Goal: Task Accomplishment & Management: Use online tool/utility

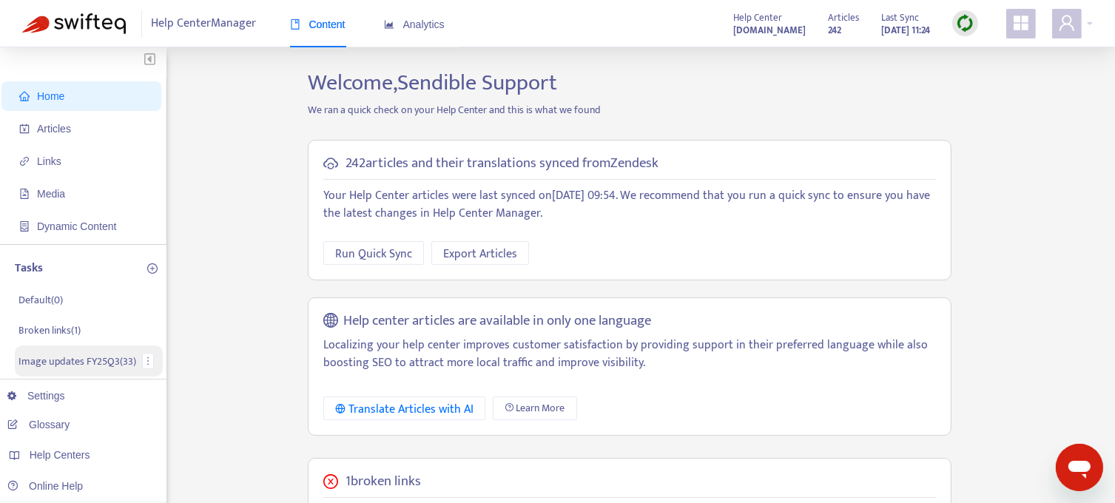
click at [47, 364] on p "Image updates FY25Q3 ( 33 )" at bounding box center [77, 362] width 118 height 16
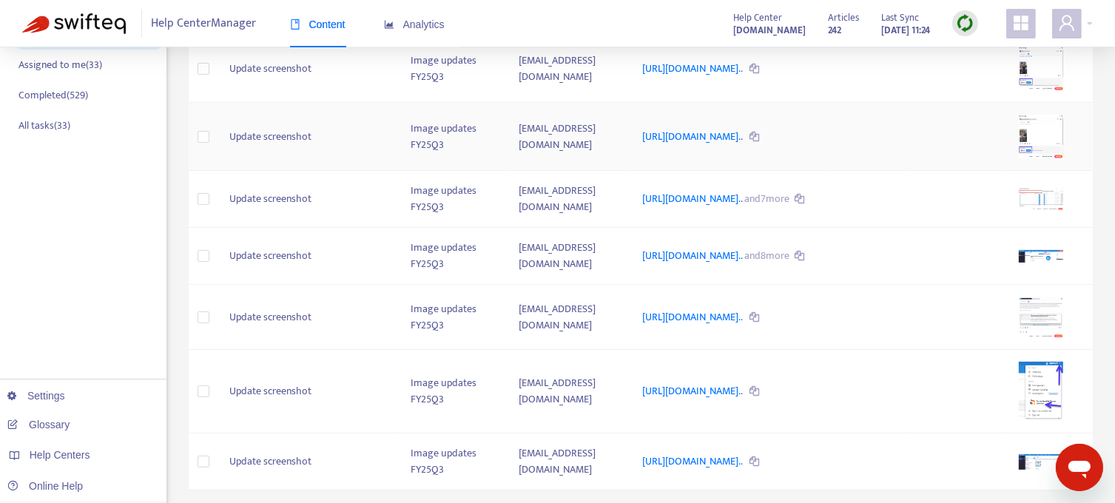
scroll to position [477, 0]
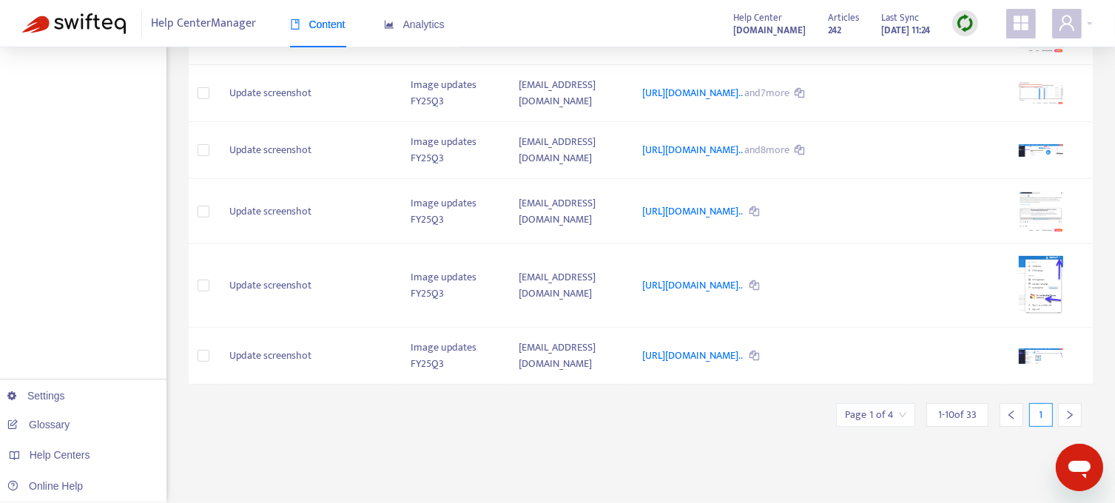
click at [1059, 427] on div at bounding box center [1070, 415] width 24 height 24
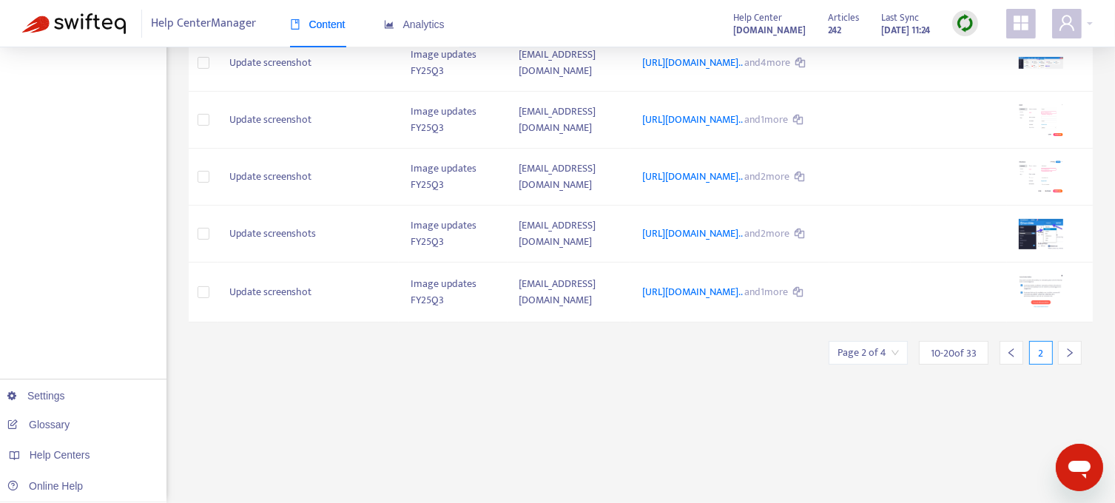
click at [1059, 365] on div at bounding box center [1070, 353] width 24 height 24
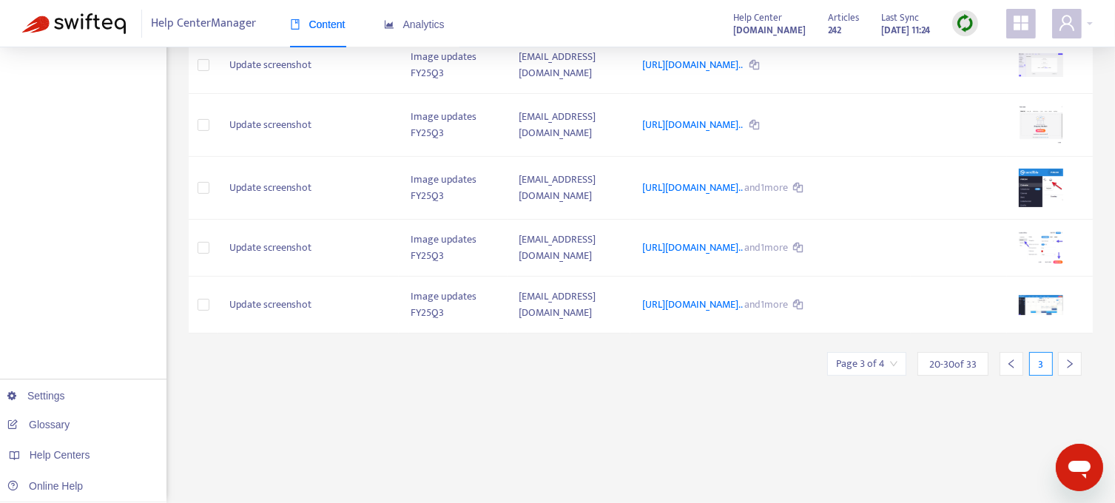
click at [1059, 376] on div at bounding box center [1070, 364] width 24 height 24
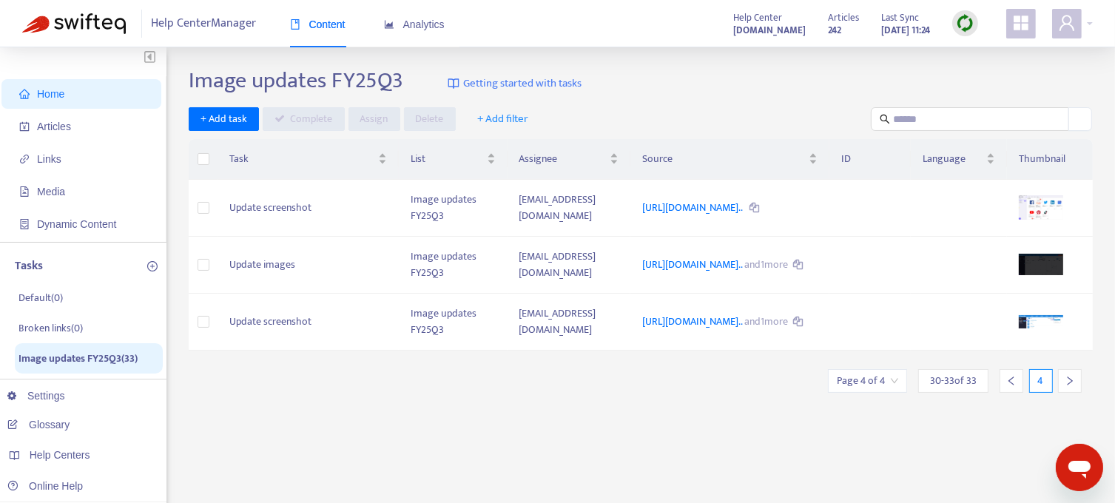
scroll to position [0, 0]
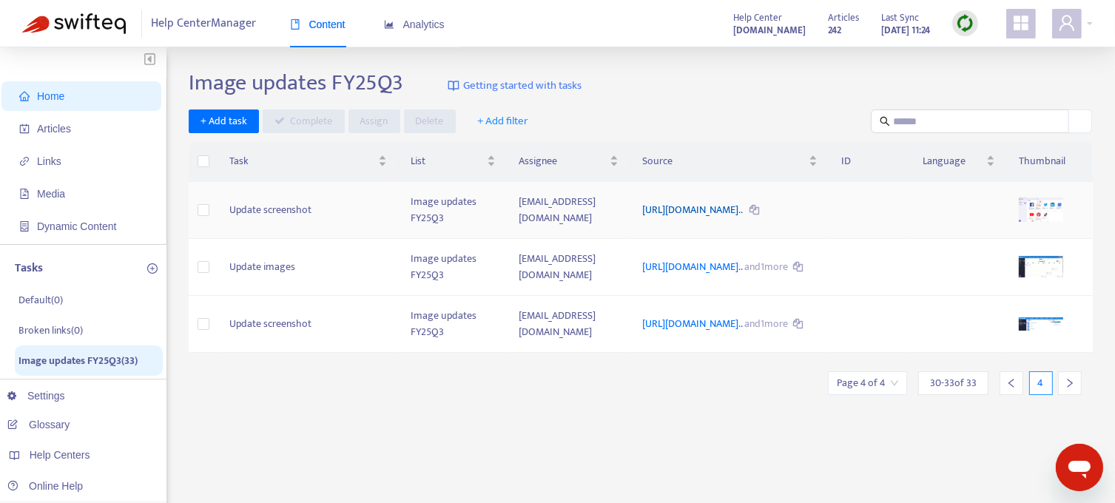
click at [702, 211] on link "https://support.sendible.com/hc/article_attachments/193817505666..." at bounding box center [693, 209] width 102 height 17
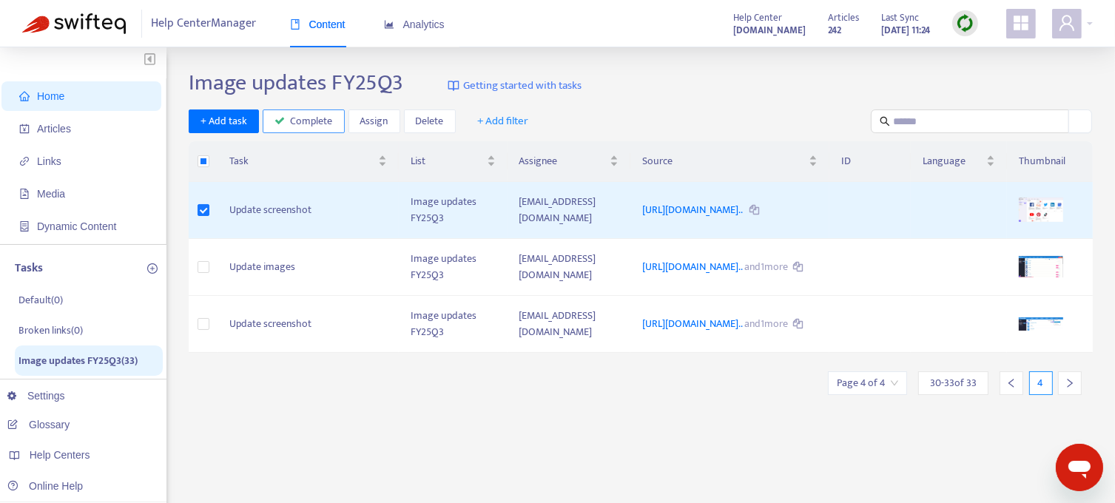
click at [307, 123] on span "Complete" at bounding box center [312, 121] width 42 height 16
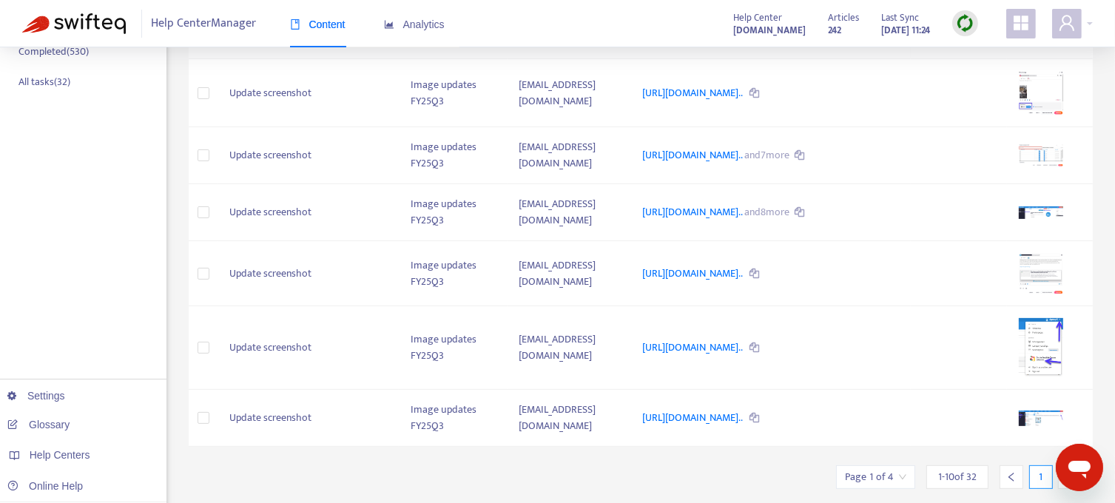
scroll to position [477, 0]
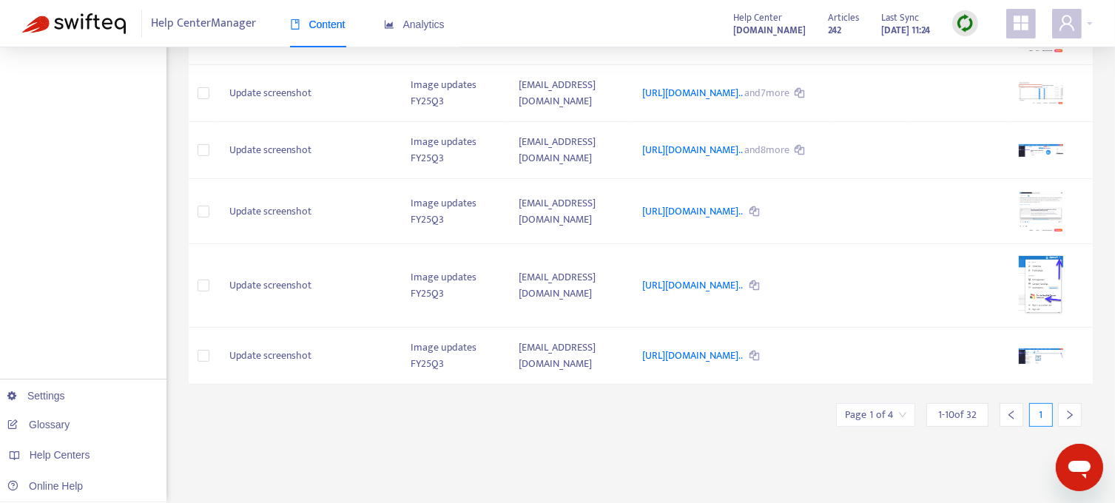
click at [1060, 427] on div at bounding box center [1070, 415] width 24 height 24
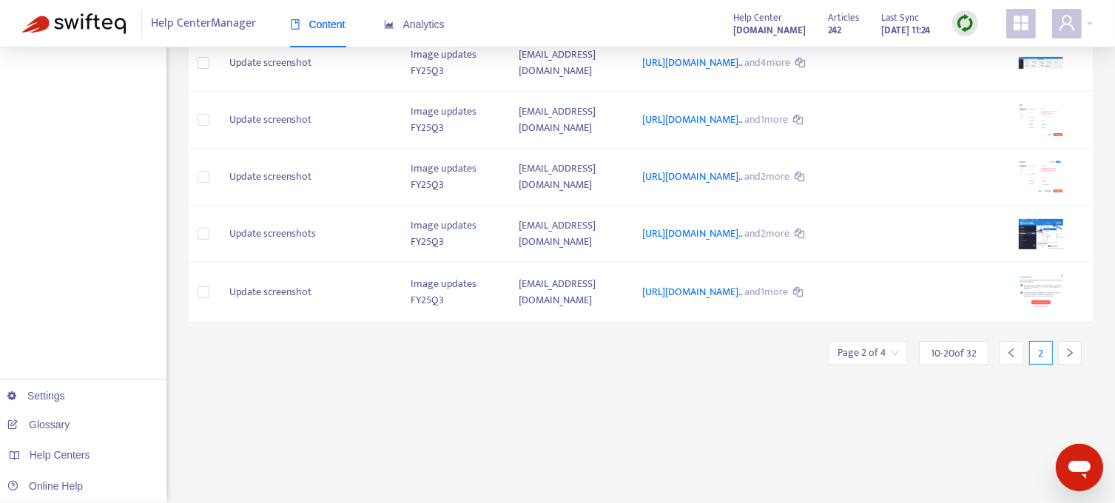
scroll to position [467, 0]
click at [1060, 365] on div at bounding box center [1070, 353] width 24 height 24
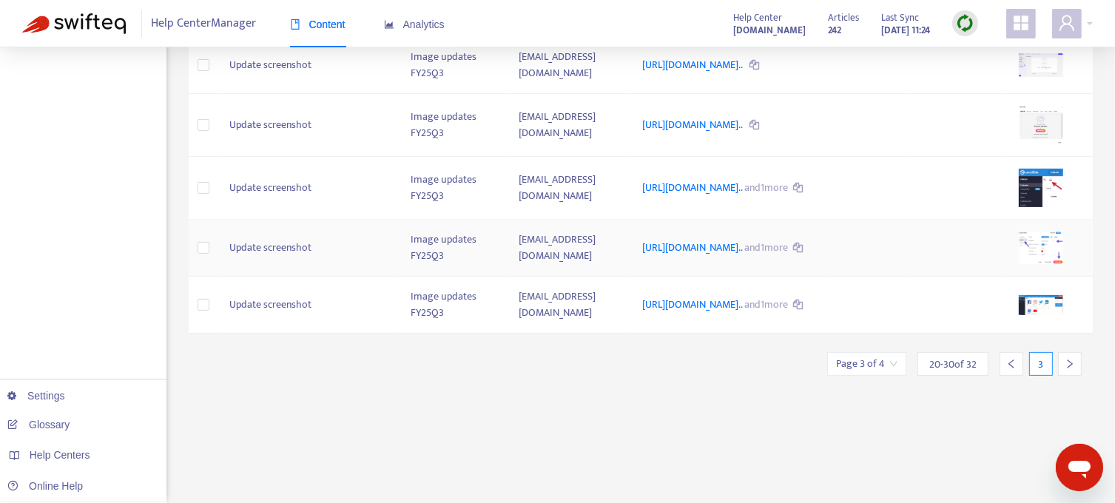
scroll to position [393, 0]
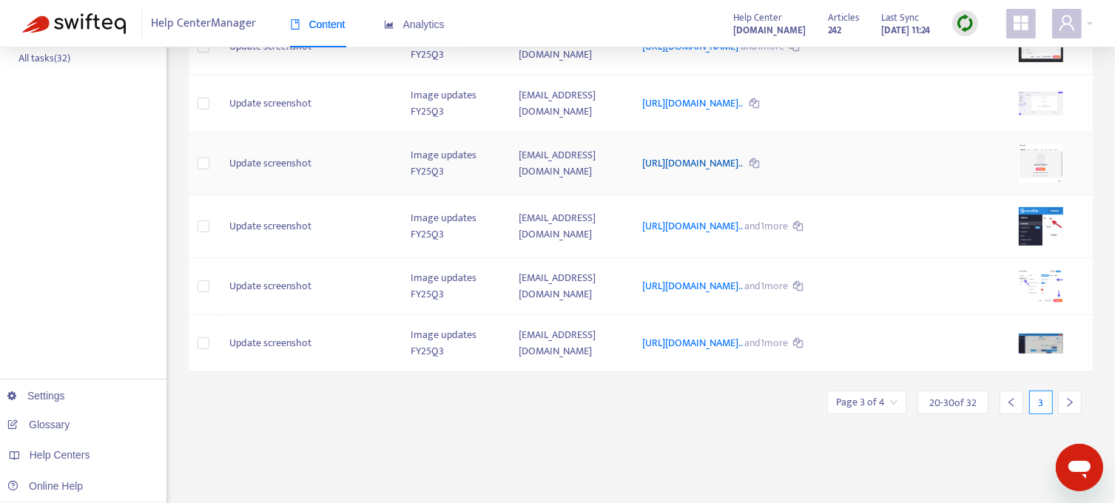
click at [643, 172] on link "https://support.sendible.com/hc/article_attachments/441489689422..." at bounding box center [693, 163] width 102 height 17
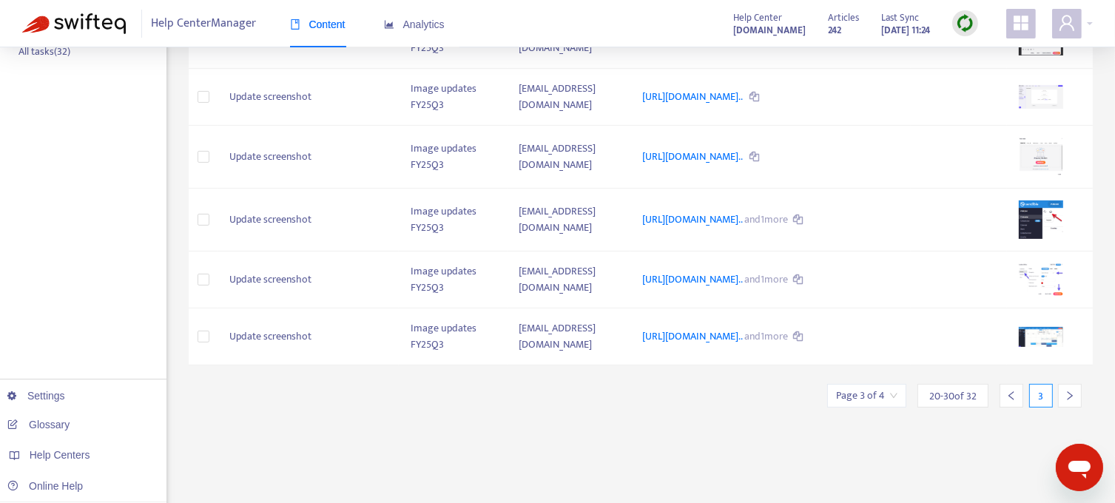
scroll to position [467, 0]
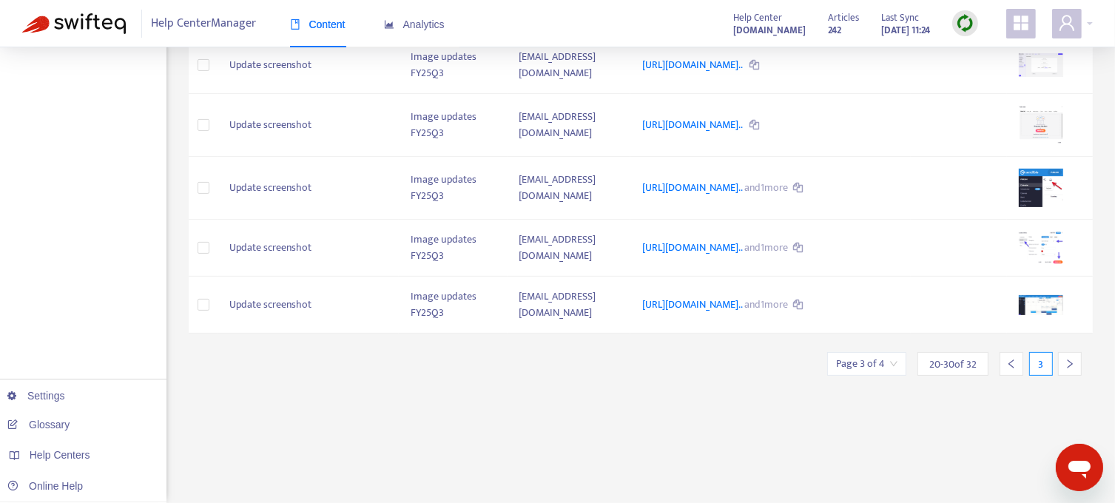
click at [1059, 376] on div at bounding box center [1070, 364] width 24 height 24
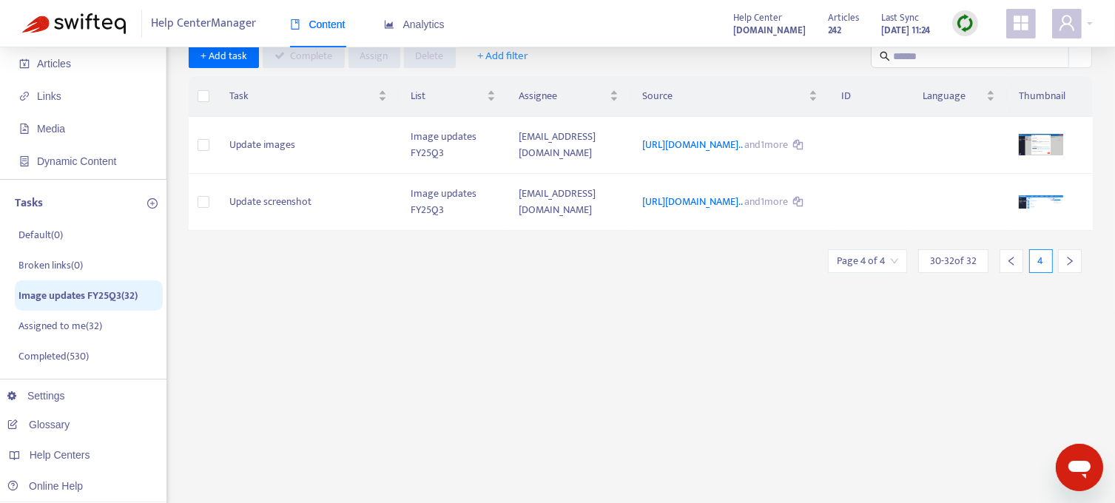
scroll to position [62, 0]
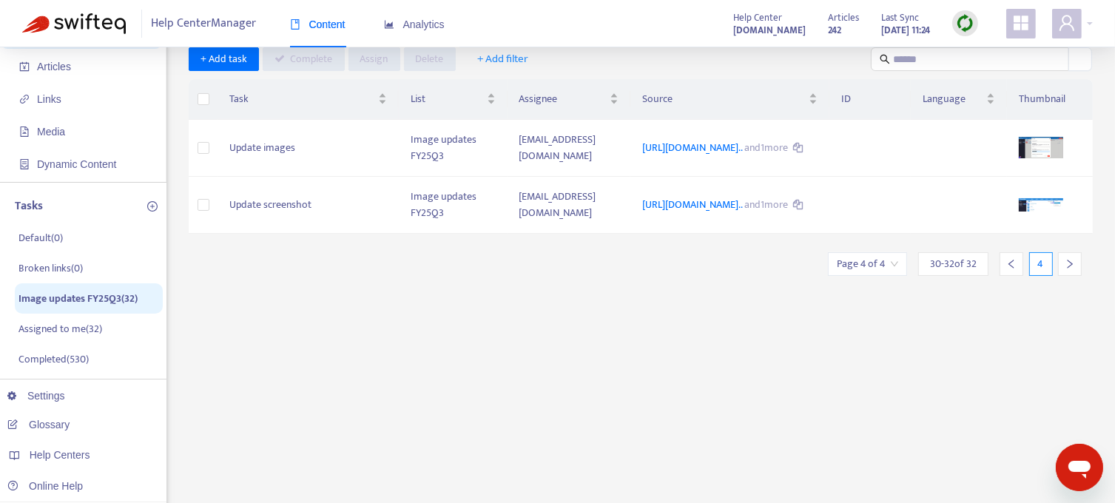
click at [1011, 269] on icon "left" at bounding box center [1011, 264] width 10 height 10
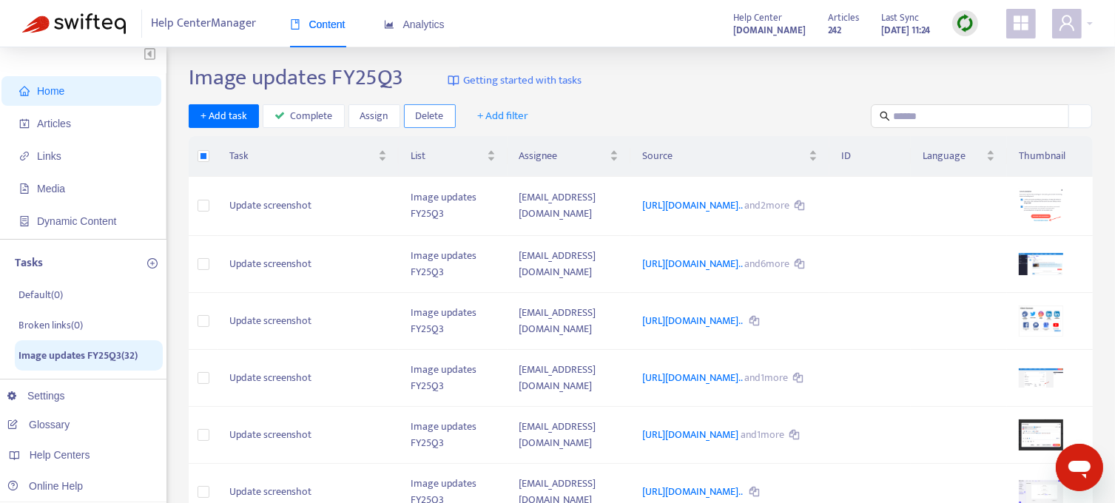
scroll to position [0, 0]
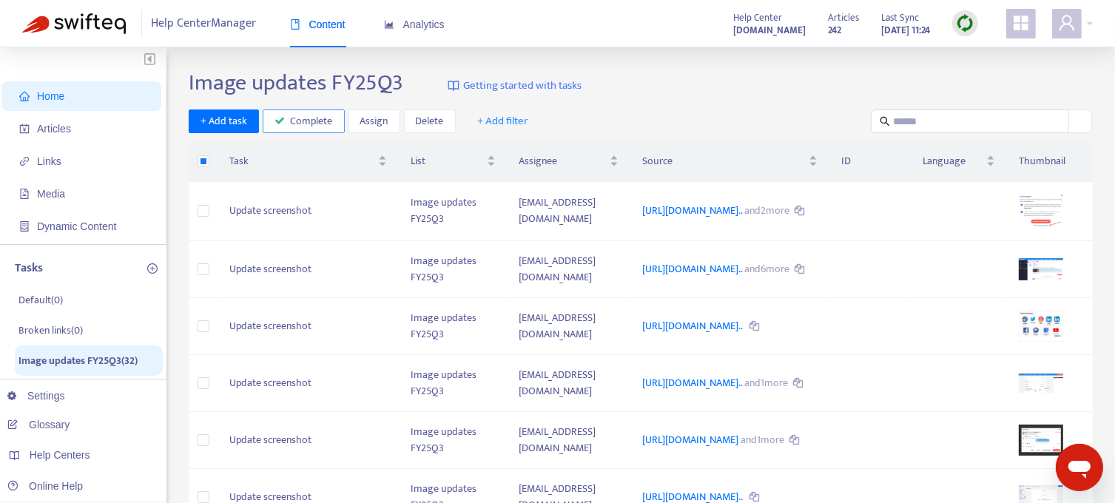
click at [297, 123] on span "Complete" at bounding box center [312, 121] width 42 height 16
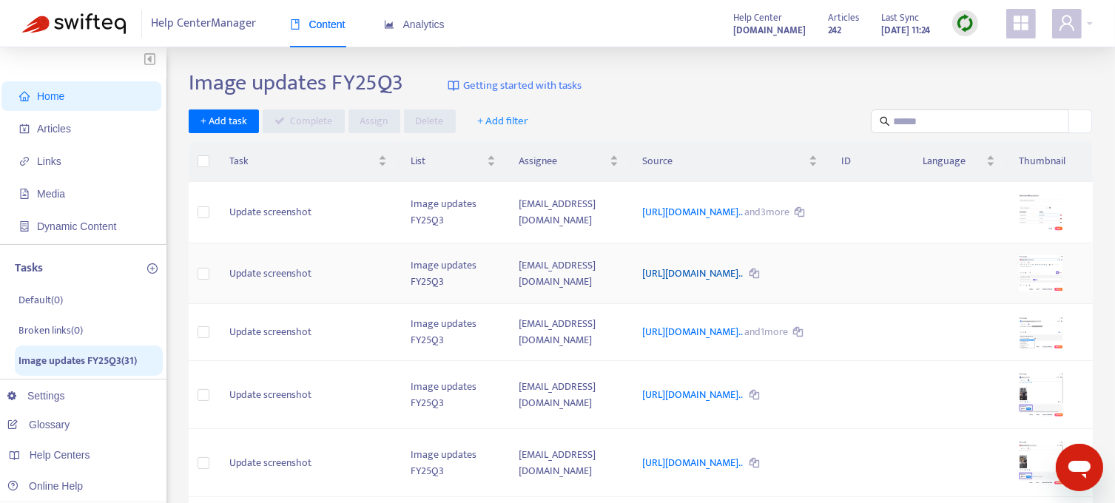
click at [642, 280] on link "https://support.sendible.com/hc/article_attachments/441156447707..." at bounding box center [693, 273] width 102 height 17
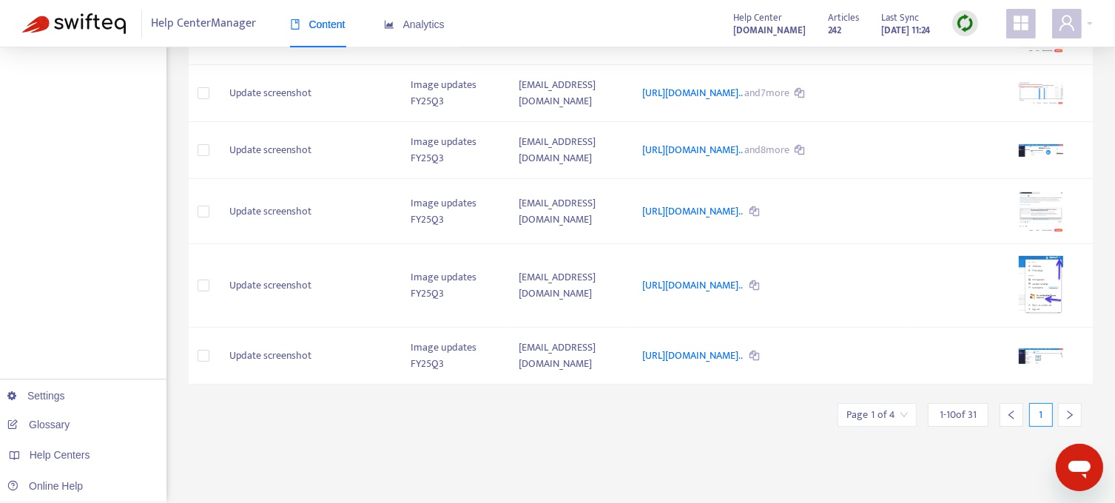
scroll to position [477, 0]
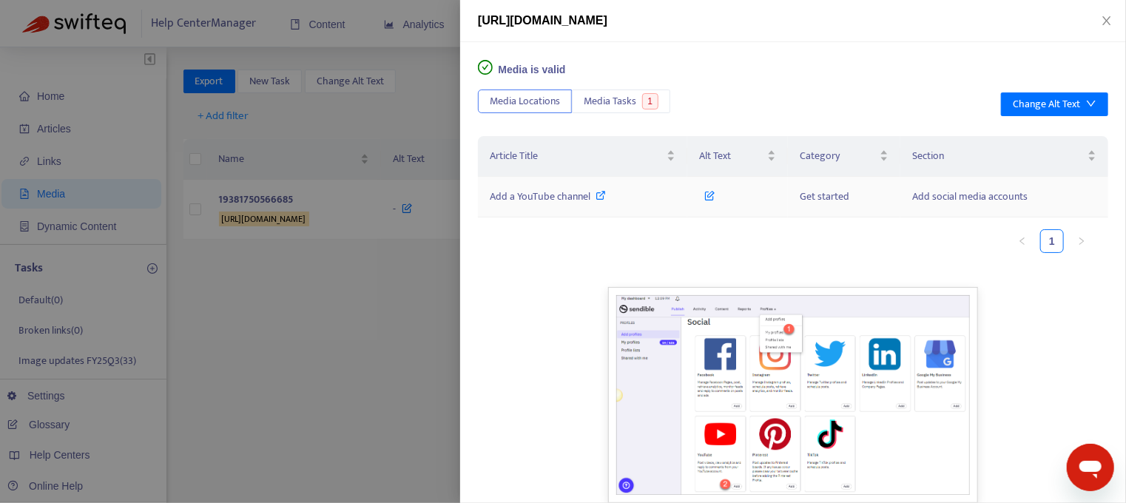
click at [549, 198] on span "Add a YouTube channel" at bounding box center [540, 196] width 101 height 17
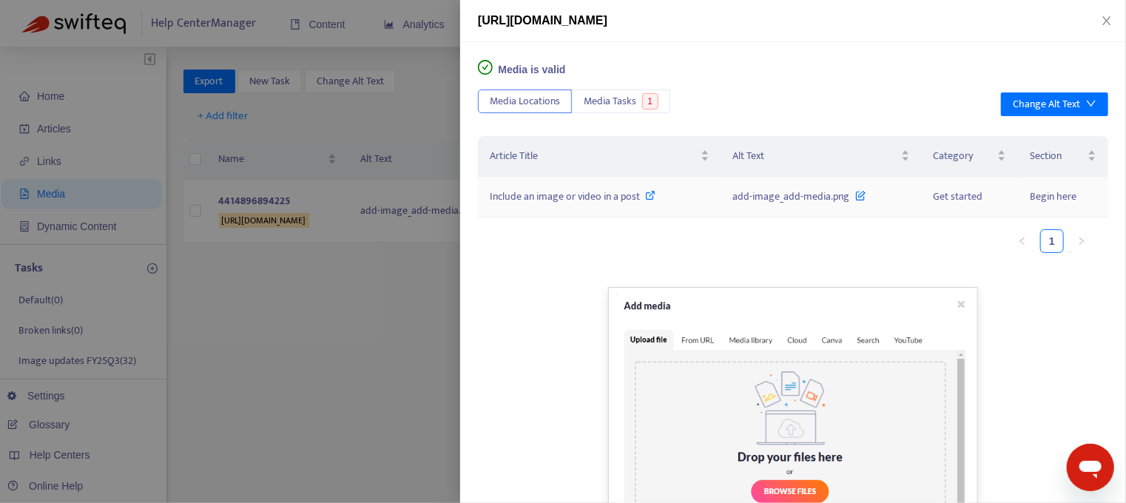
click at [634, 199] on span "Include an image or video in a post" at bounding box center [565, 196] width 150 height 17
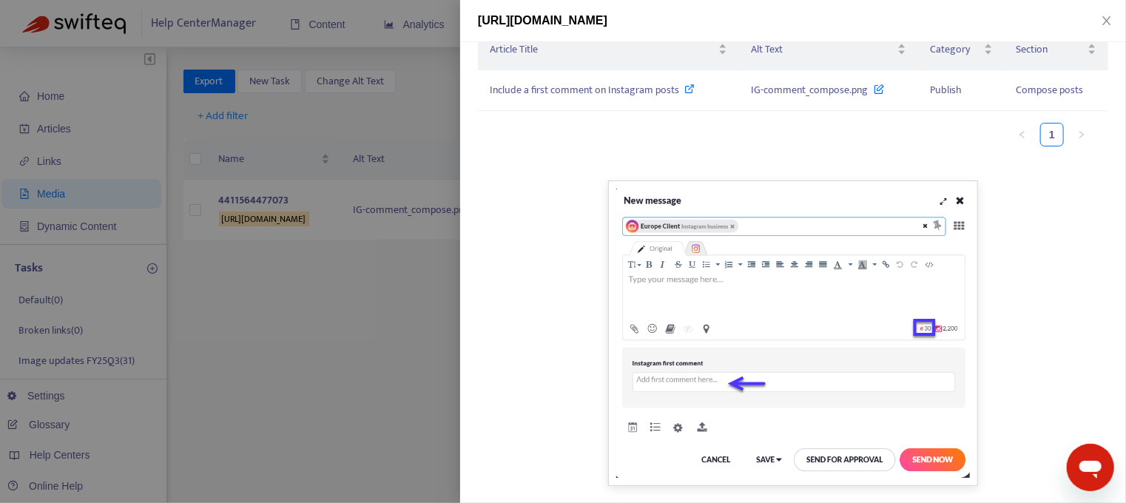
scroll to position [33, 0]
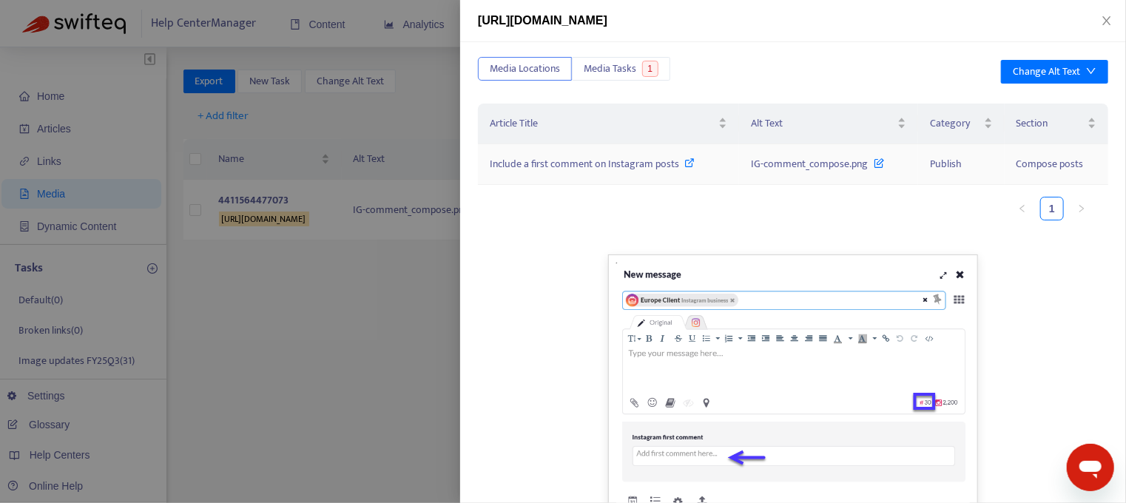
click at [591, 166] on span "Include a first comment on Instagram posts" at bounding box center [584, 163] width 189 height 17
